Goal: Task Accomplishment & Management: Complete application form

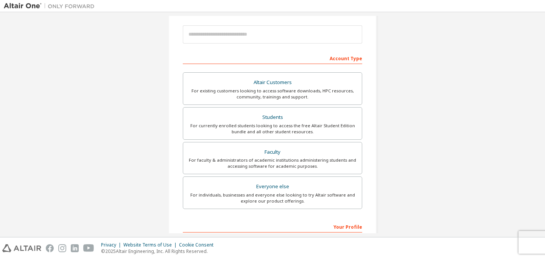
scroll to position [84, 0]
click at [260, 128] on div "For currently enrolled students looking to access the free Altair Student Editi…" at bounding box center [273, 129] width 170 height 12
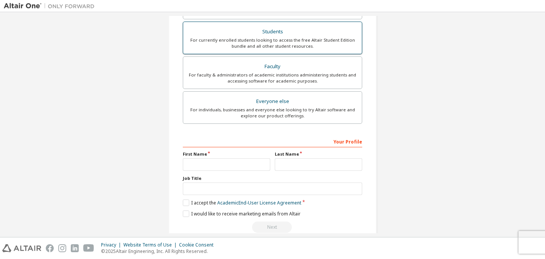
scroll to position [204, 0]
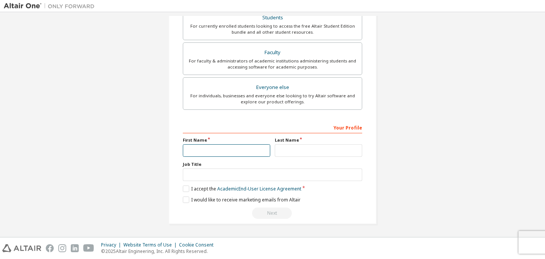
click at [250, 149] on input "text" at bounding box center [226, 150] width 87 height 12
type input "******"
click at [320, 154] on input "text" at bounding box center [318, 150] width 87 height 12
type input "******"
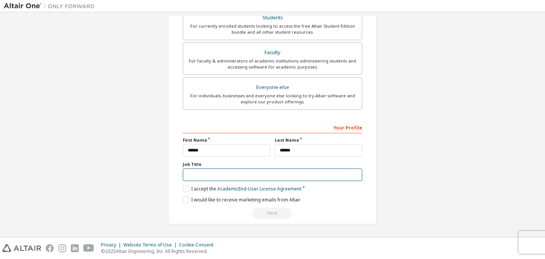
click at [272, 170] on input "text" at bounding box center [272, 174] width 179 height 12
type input "*"
type input "*******"
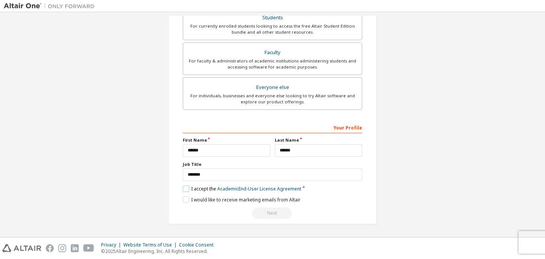
click at [186, 188] on label "I accept the Academic End-User License Agreement" at bounding box center [242, 188] width 118 height 6
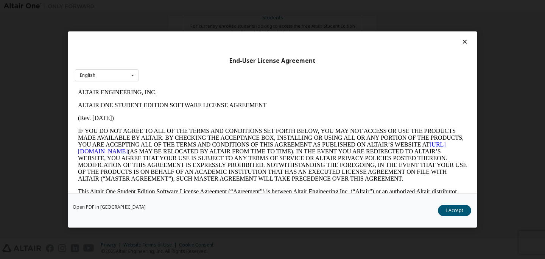
scroll to position [0, 0]
click at [452, 213] on button "I Accept" at bounding box center [454, 210] width 33 height 11
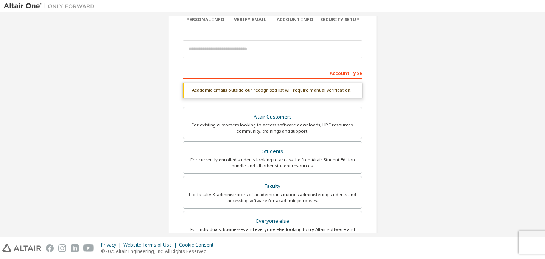
scroll to position [69, 0]
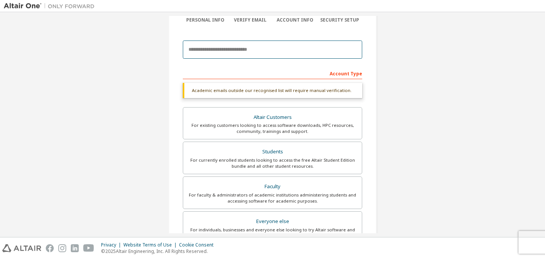
click at [247, 49] on input "email" at bounding box center [272, 49] width 179 height 18
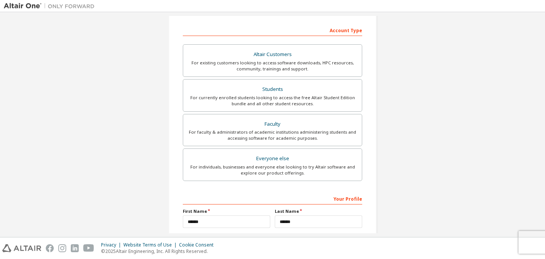
scroll to position [184, 0]
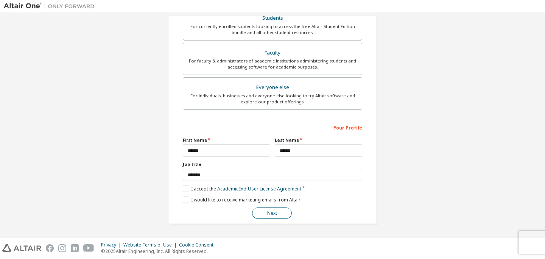
type input "**********"
click at [278, 212] on button "Next" at bounding box center [272, 212] width 40 height 11
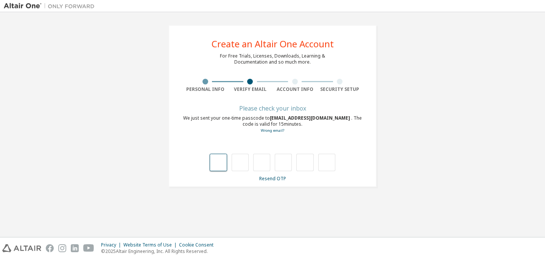
scroll to position [0, 0]
type input "*"
click at [219, 166] on input "*" at bounding box center [218, 162] width 17 height 17
type input "*"
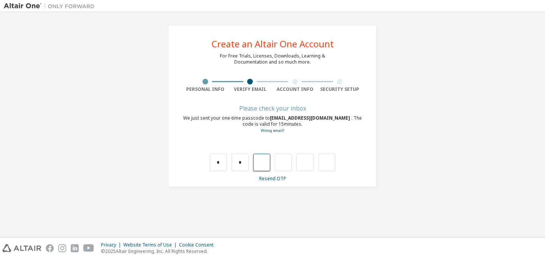
click at [269, 165] on input "text" at bounding box center [261, 162] width 17 height 17
type input "*"
